Goal: Task Accomplishment & Management: Manage account settings

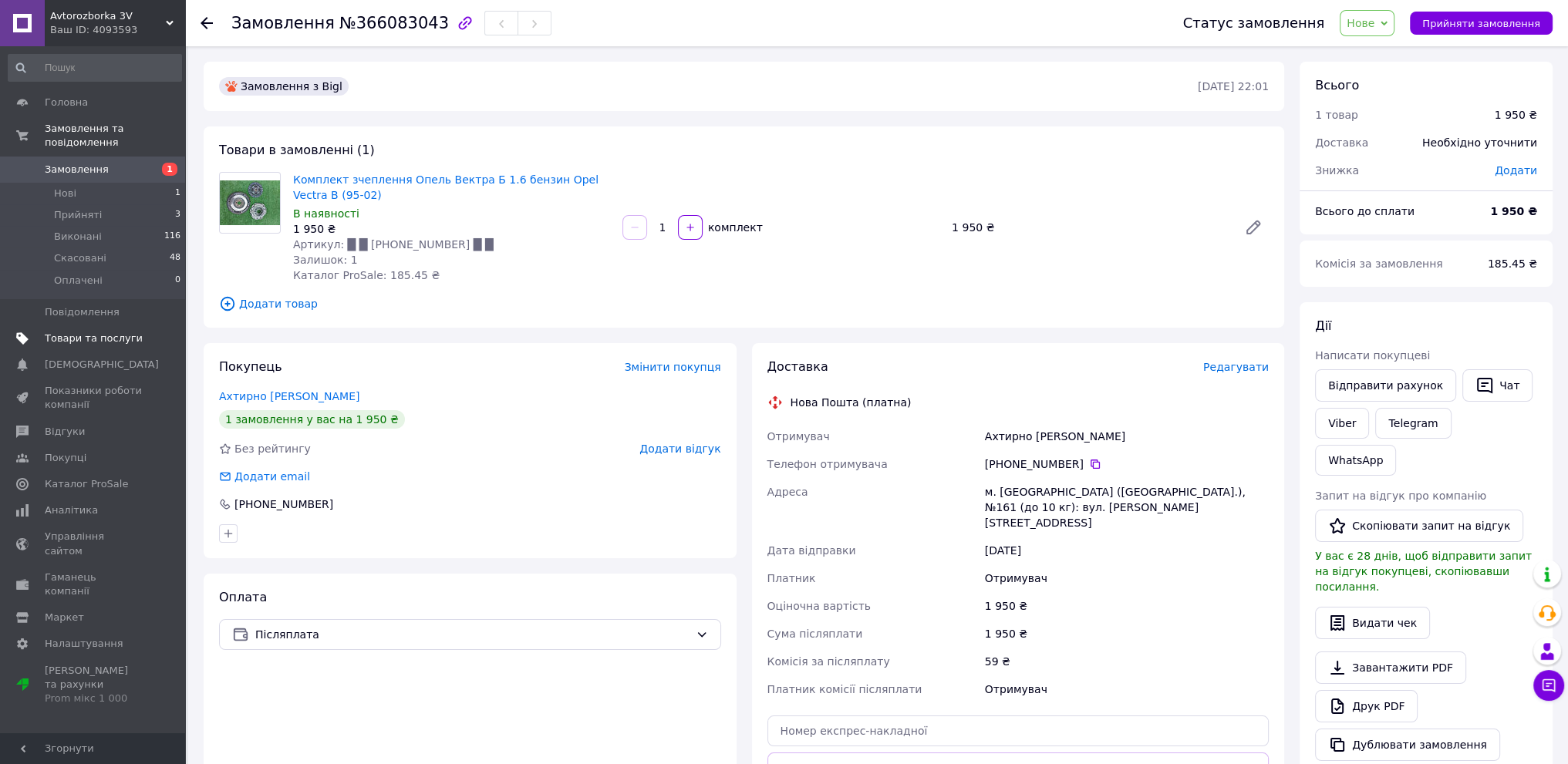
click at [64, 332] on span "Товари та послуги" at bounding box center [93, 338] width 98 height 14
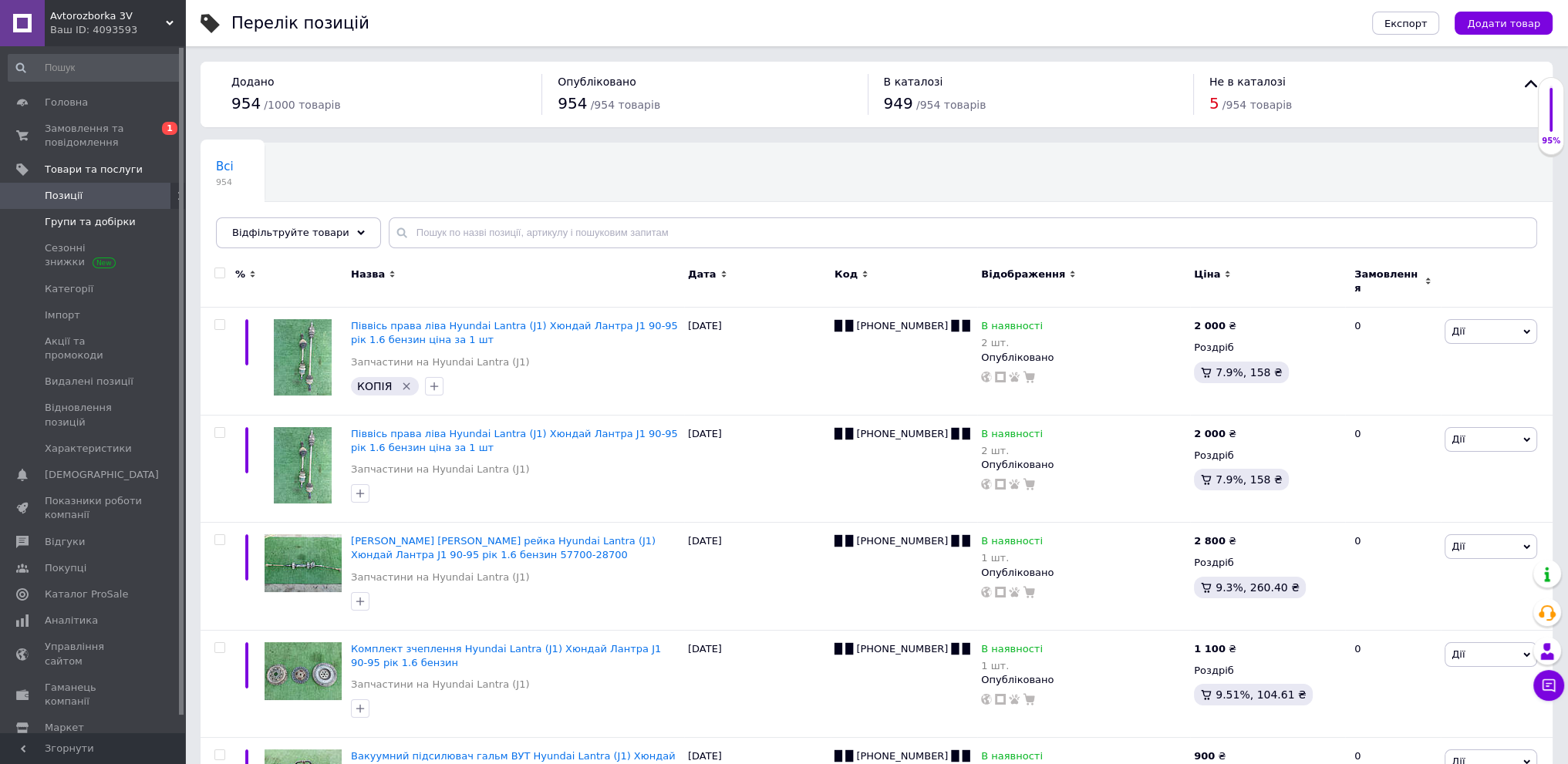
click at [74, 219] on span "Групи та добірки" at bounding box center [90, 222] width 91 height 14
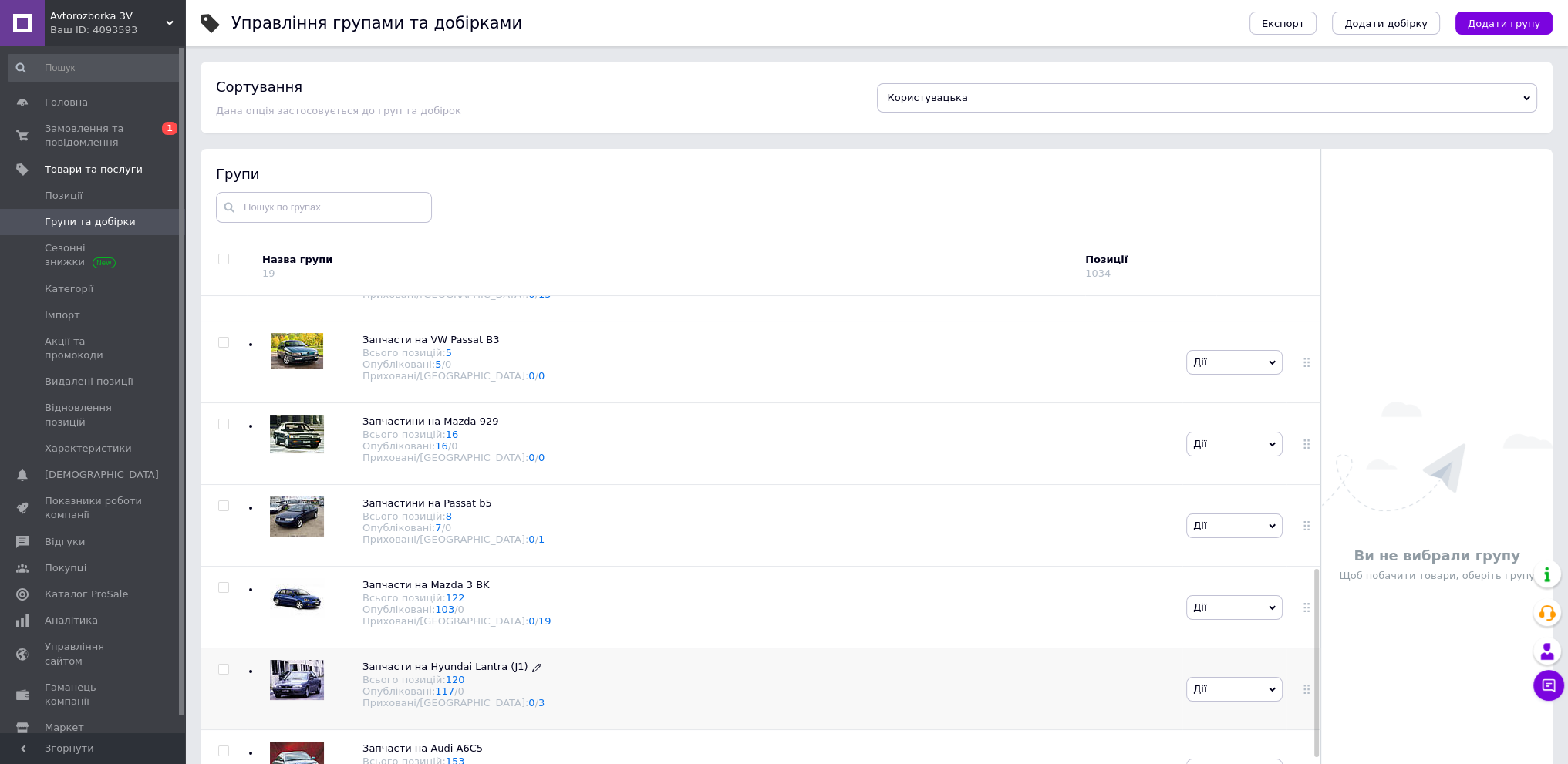
scroll to position [1002, 0]
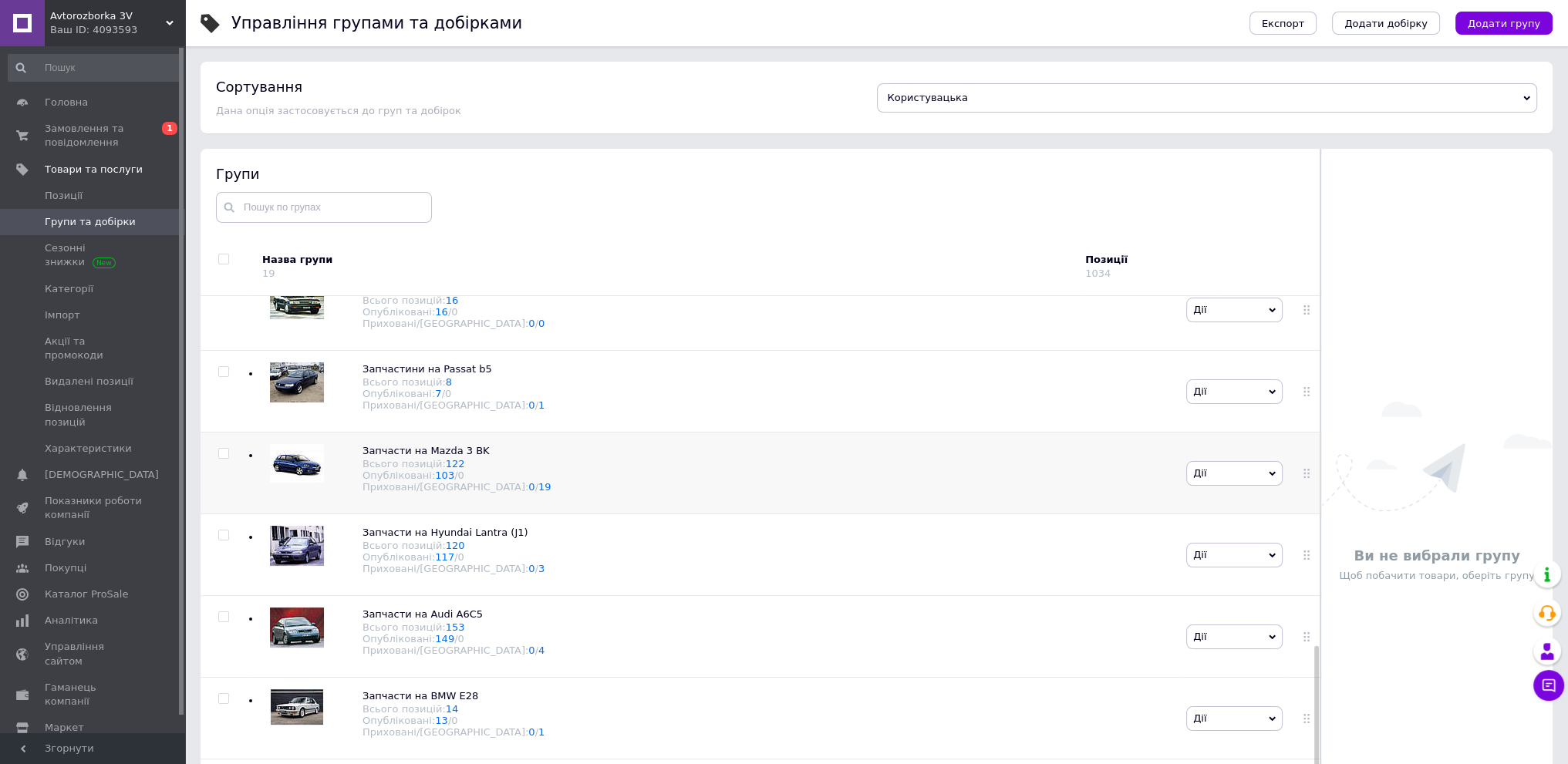
click at [545, 453] on div "Запчасти на Mazda 3 BK Всього позицій: 122 Опубліковані: 103 / 0 Приховані/Вида…" at bounding box center [714, 473] width 936 height 82
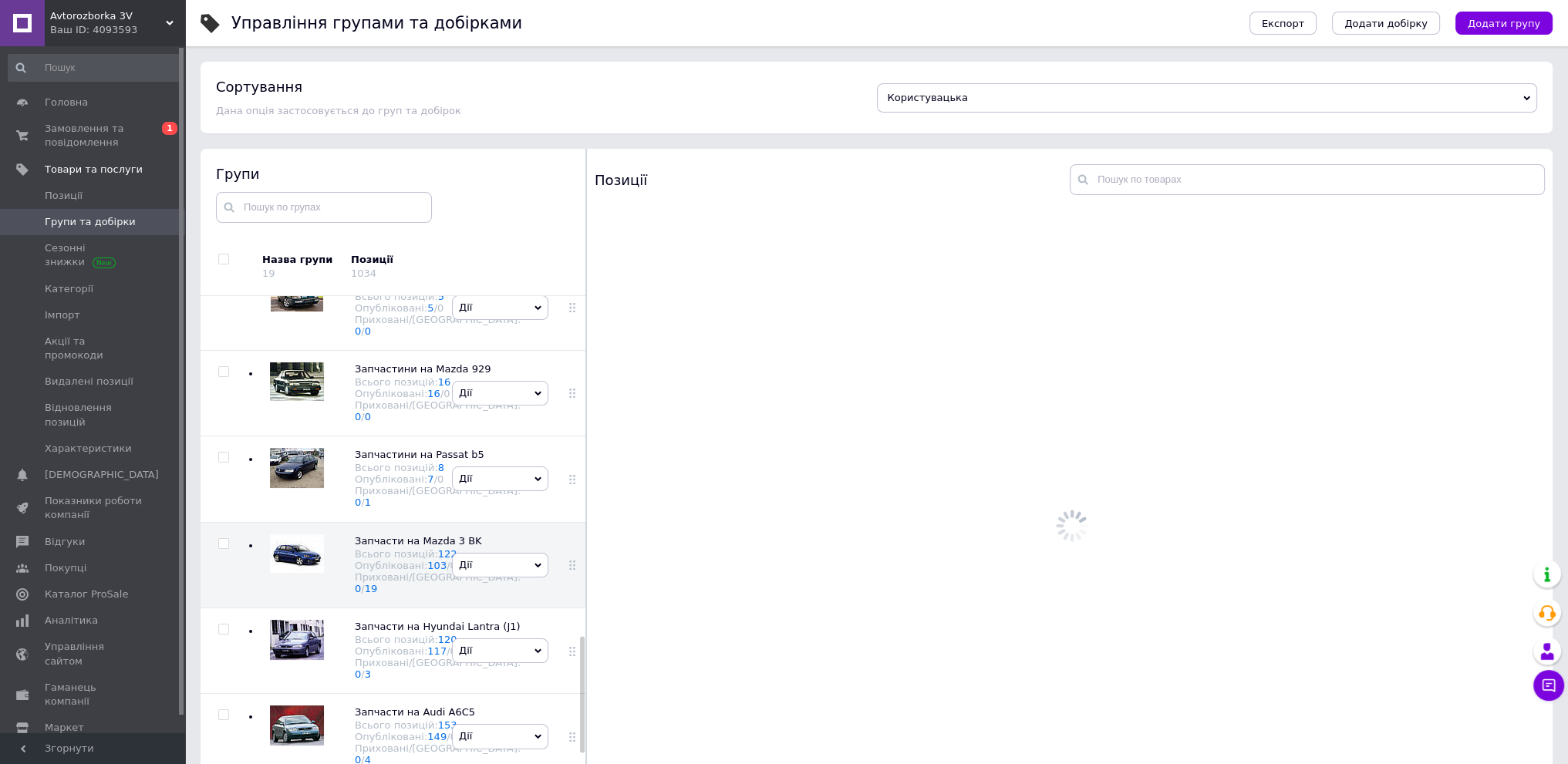
scroll to position [1576, 0]
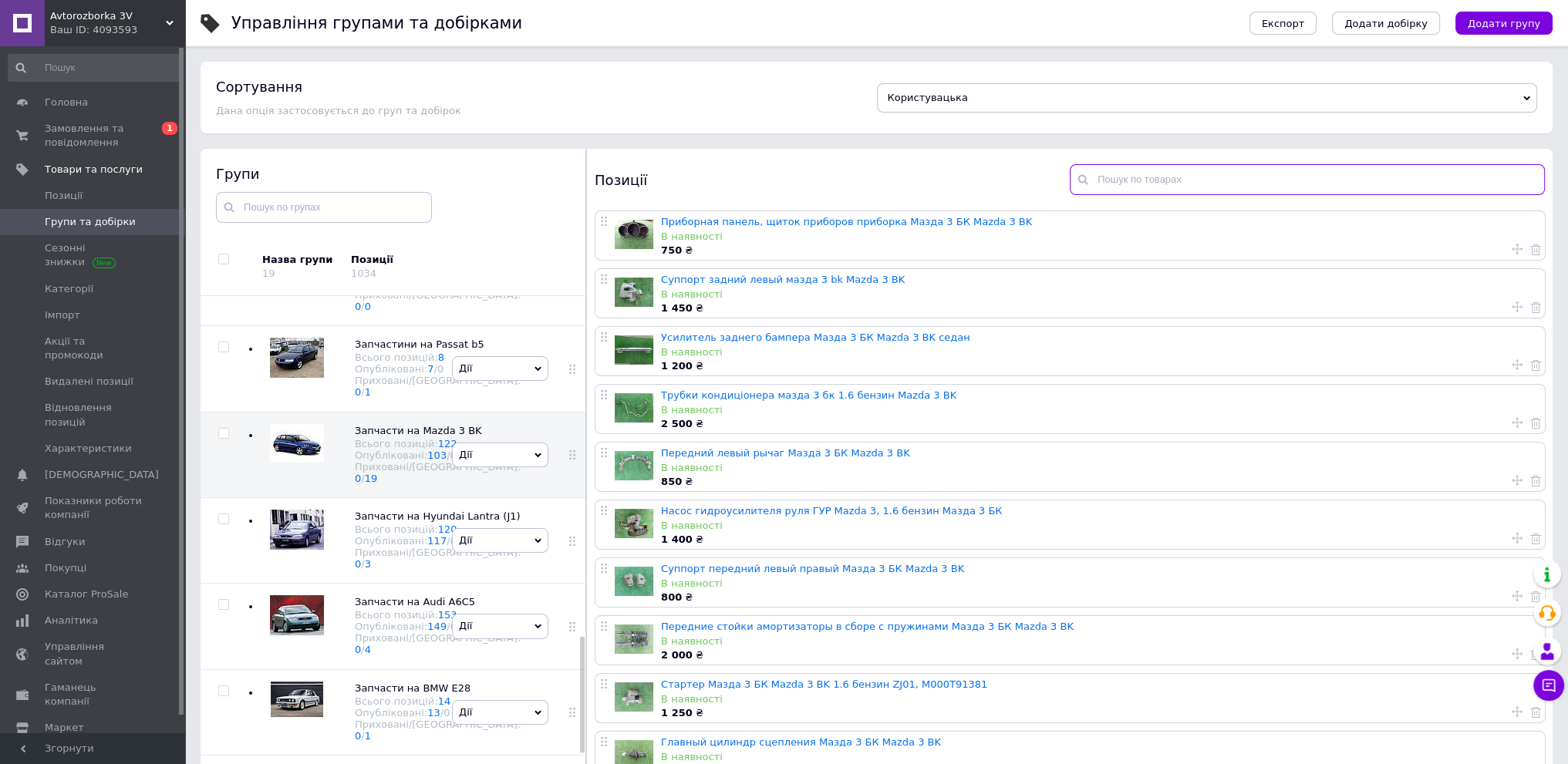
click at [1139, 188] on input "text" at bounding box center [1307, 179] width 475 height 31
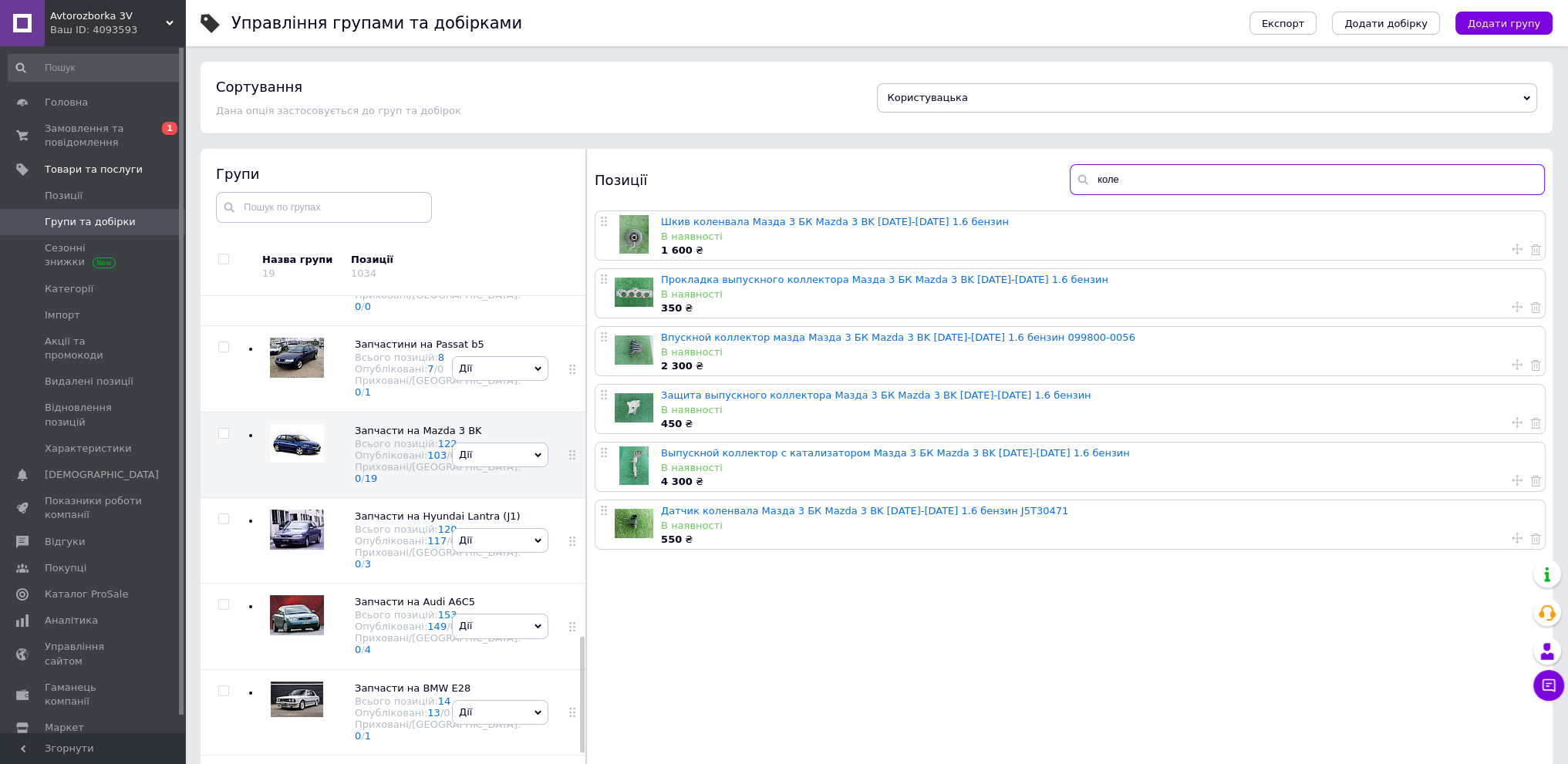
drag, startPoint x: 1165, startPoint y: 180, endPoint x: 996, endPoint y: 199, distance: 170.1
click at [996, 199] on div "Позиції коле" at bounding box center [1070, 179] width 966 height 61
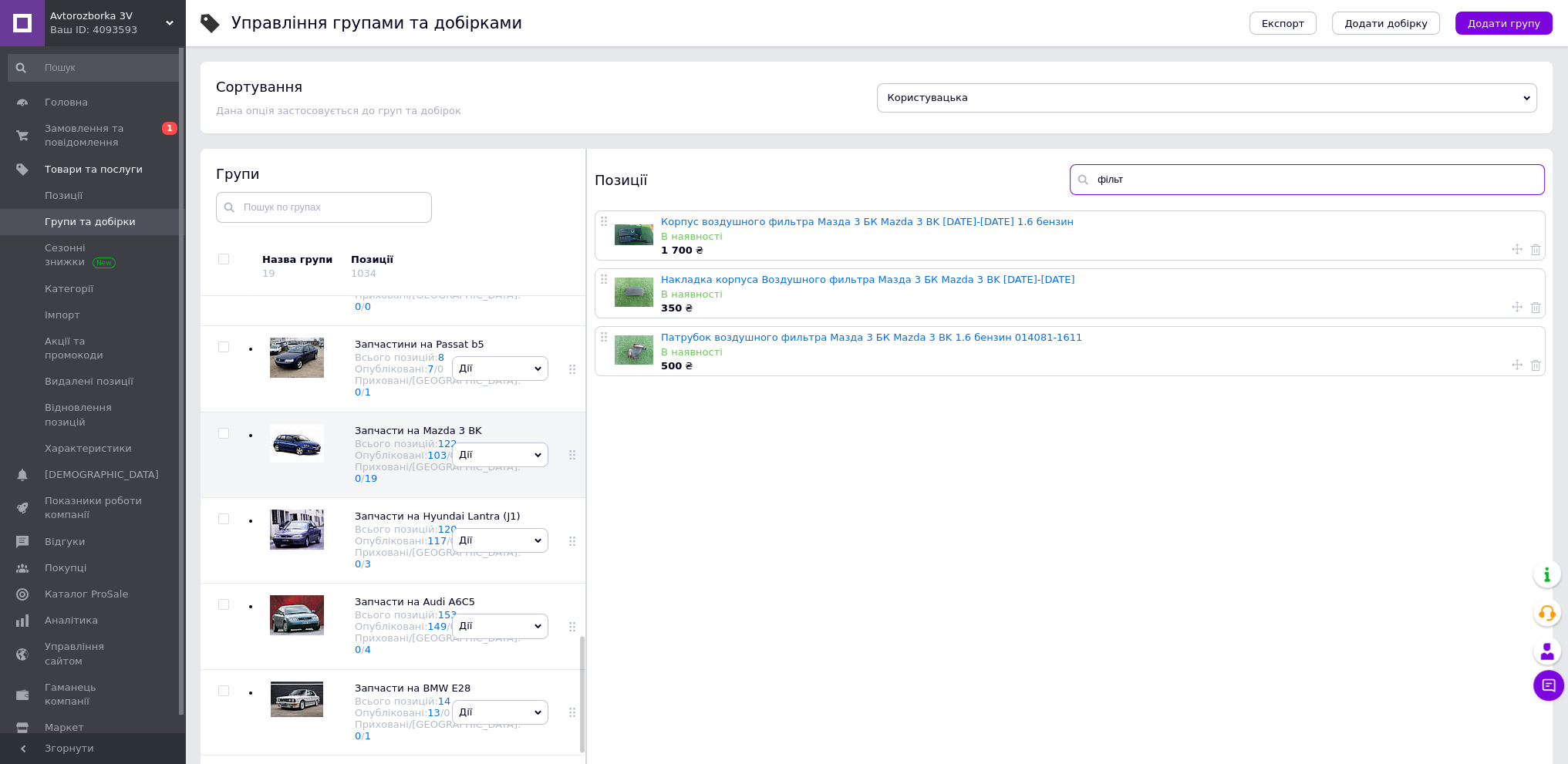
type input "фільт"
